Goal: Find specific page/section: Find specific page/section

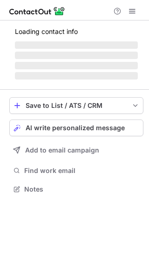
scroll to position [194, 149]
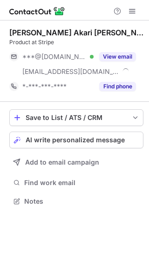
scroll to position [194, 149]
